Goal: Task Accomplishment & Management: Manage account settings

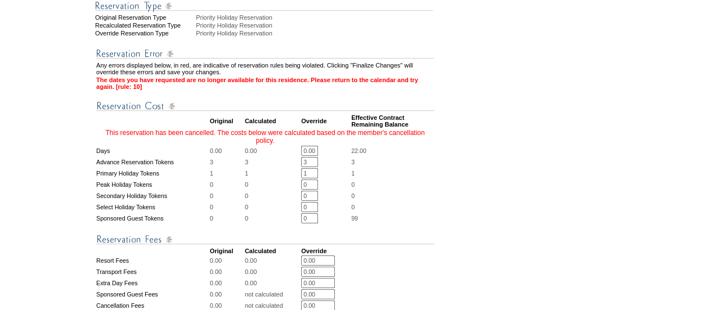
scroll to position [334, 0]
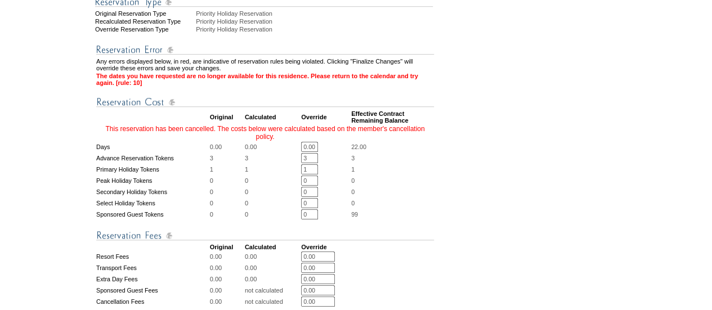
click at [314, 163] on input "3" at bounding box center [309, 158] width 17 height 10
type input "0"
click at [312, 174] on input "1" at bounding box center [309, 169] width 17 height 10
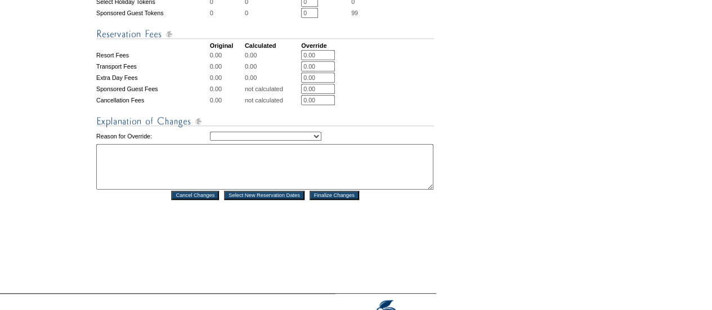
scroll to position [540, 0]
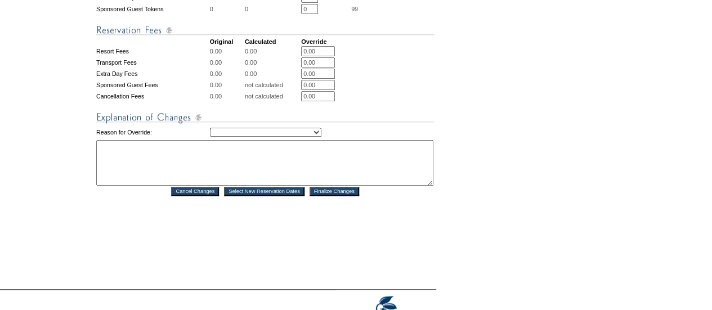
type input "0"
click at [270, 137] on select "Creating Continuous Stay Days Rebooked After Cancellation Editing Occupant Expe…" at bounding box center [265, 132] width 111 height 9
select select "1042"
click at [210, 137] on select "Creating Continuous Stay Days Rebooked After Cancellation Editing Occupant Expe…" at bounding box center [265, 132] width 111 height 9
click at [180, 173] on textarea at bounding box center [264, 163] width 337 height 46
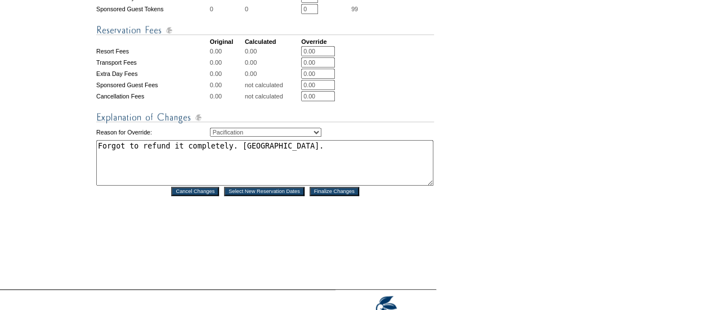
type textarea "Forgot to refund it completely. US."
click at [326, 196] on input "Finalize Changes" at bounding box center [335, 191] width 50 height 9
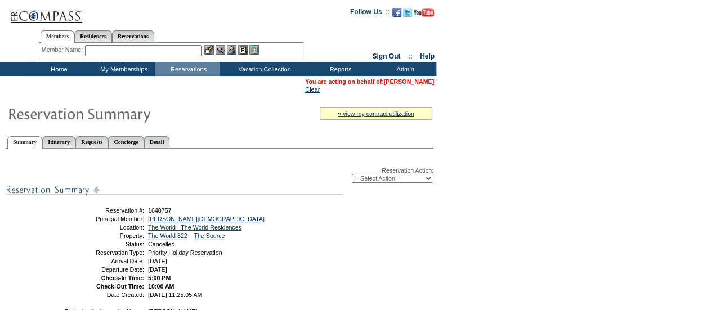
click at [417, 84] on link "[PERSON_NAME]" at bounding box center [409, 81] width 50 height 7
